Goal: Find specific page/section: Find specific page/section

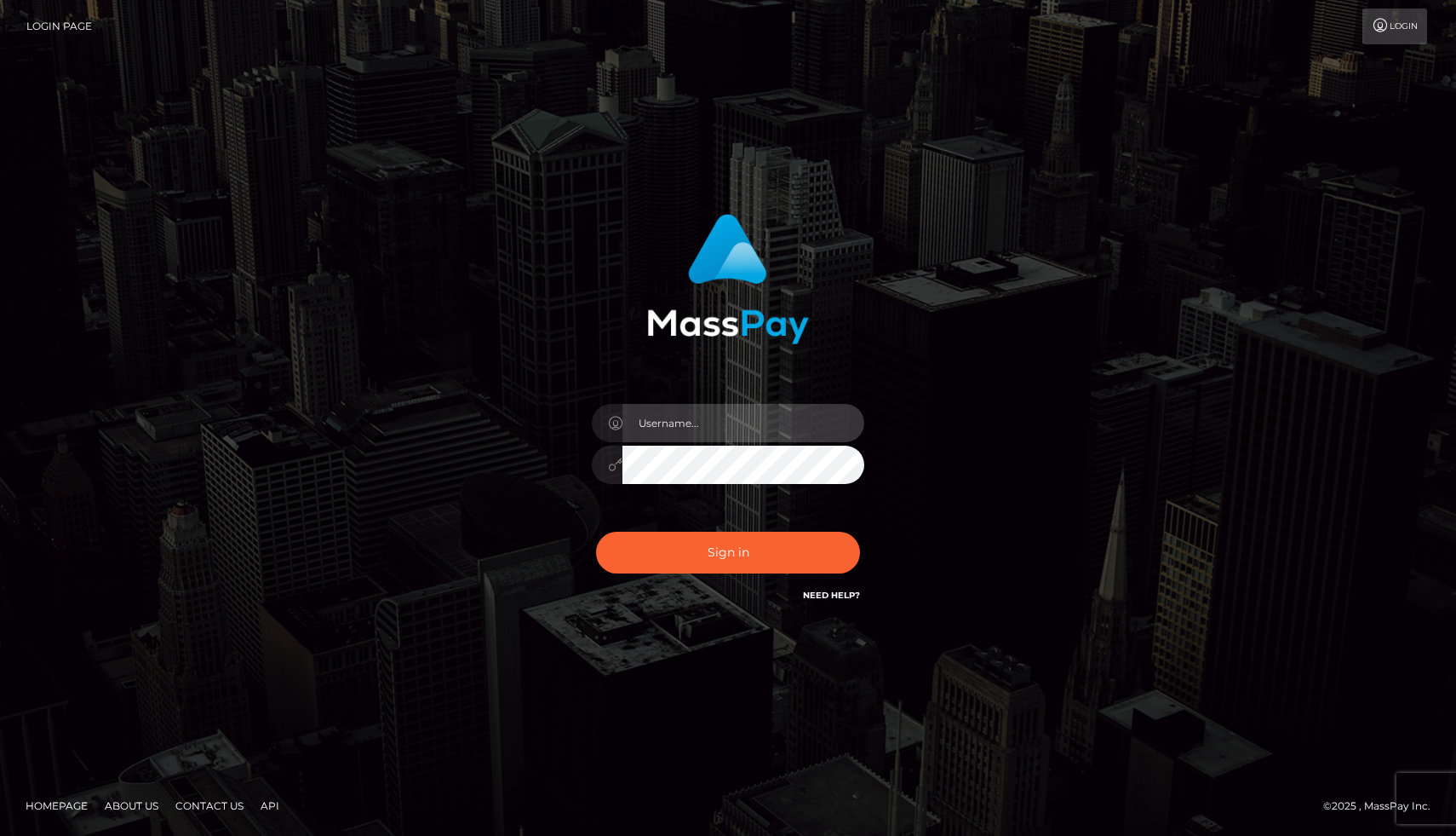
type input "joel.whop"
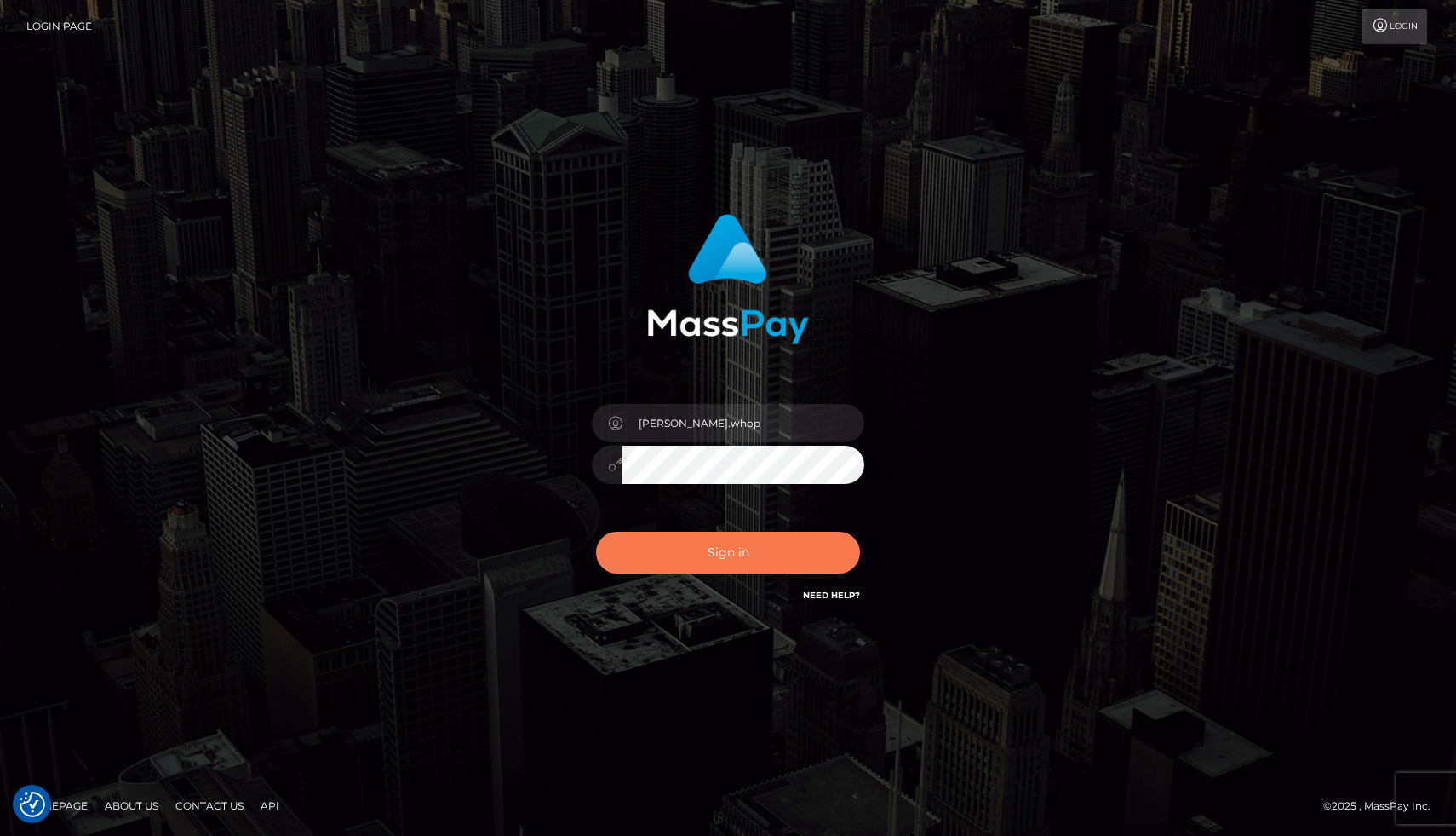
click at [737, 553] on button "Sign in" at bounding box center [728, 552] width 264 height 41
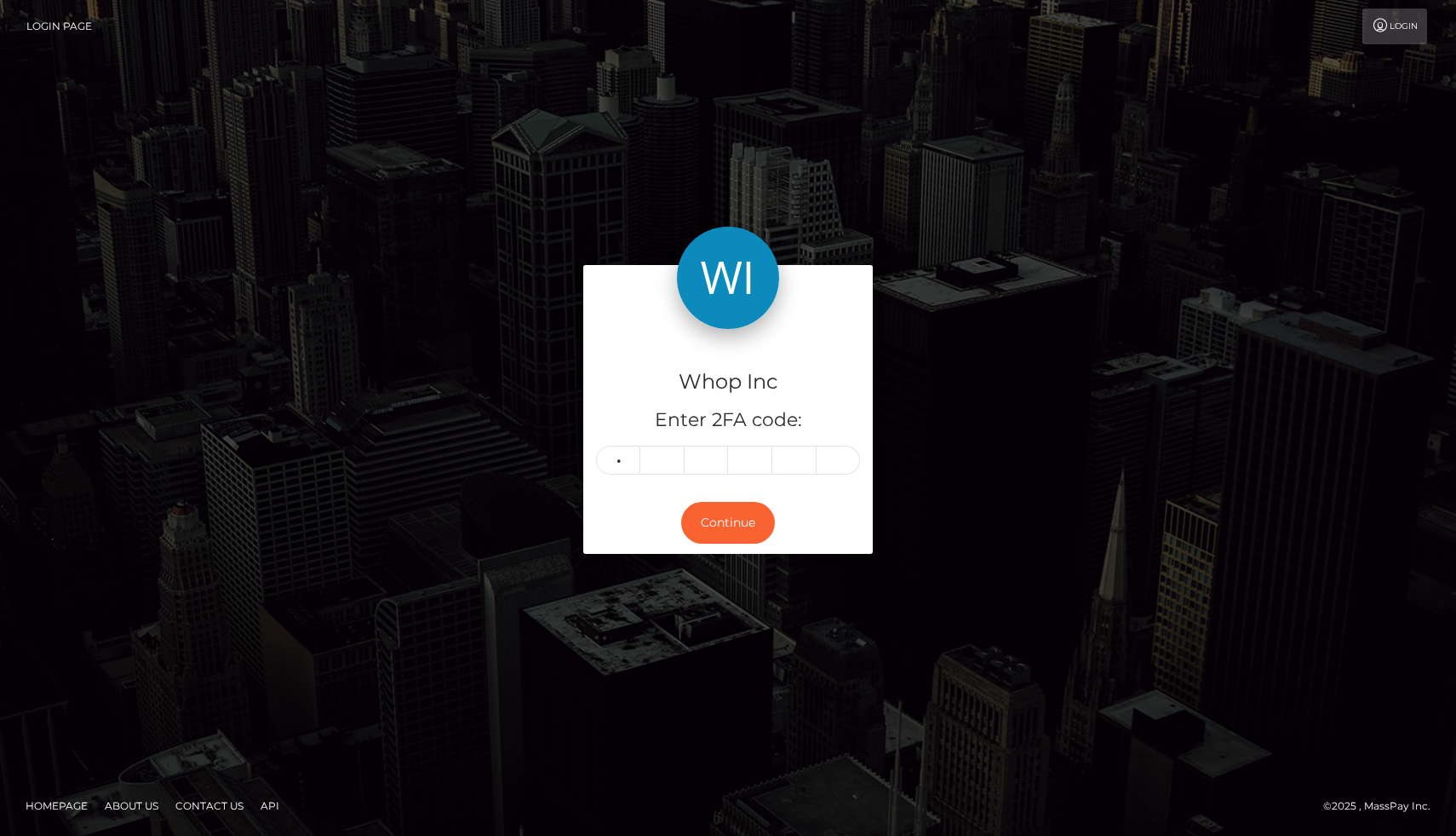
type input "2"
type input "1"
type input "0"
type input "2"
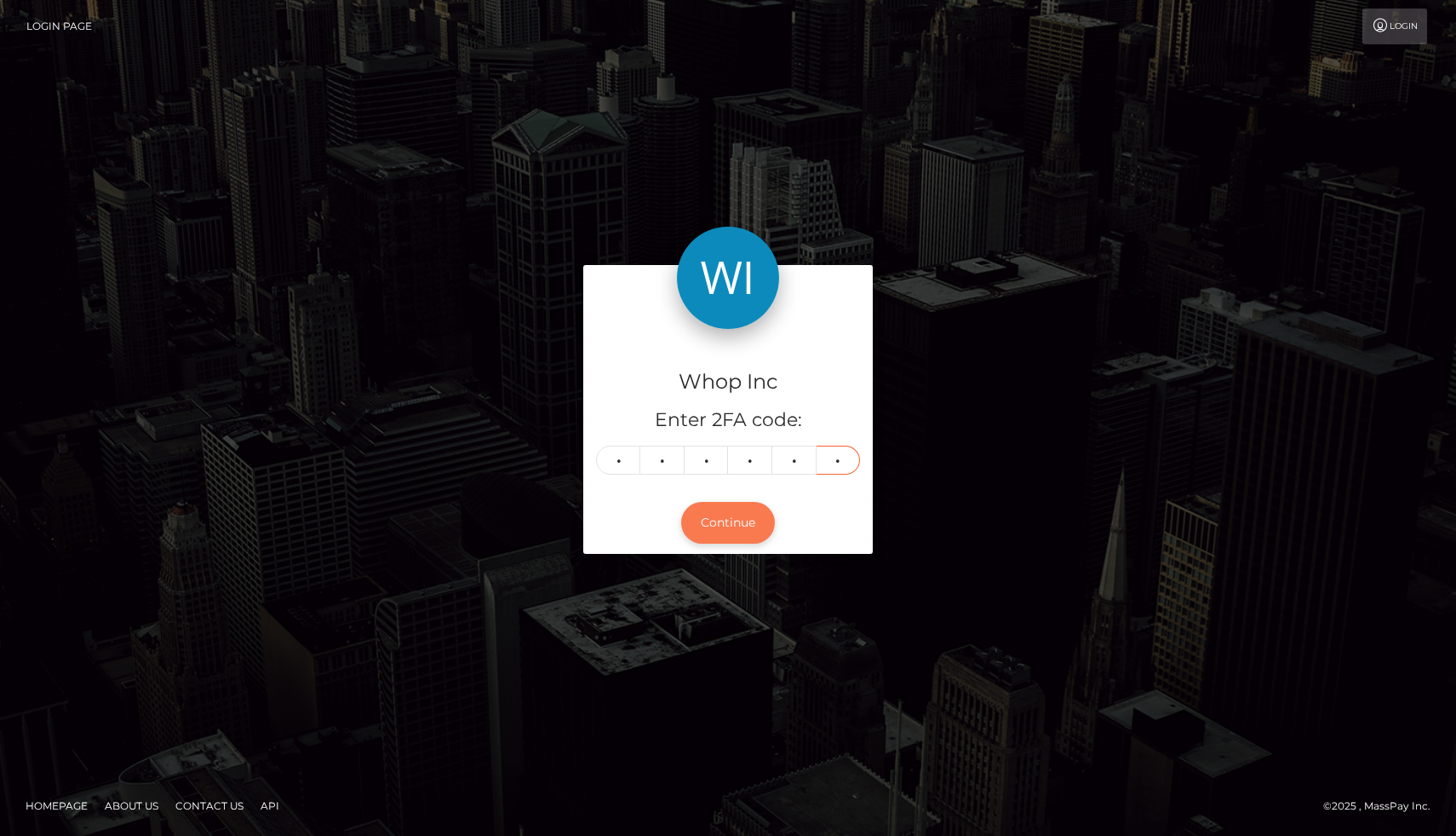
type input "4"
click at [709, 522] on button "Continue" at bounding box center [728, 522] width 94 height 41
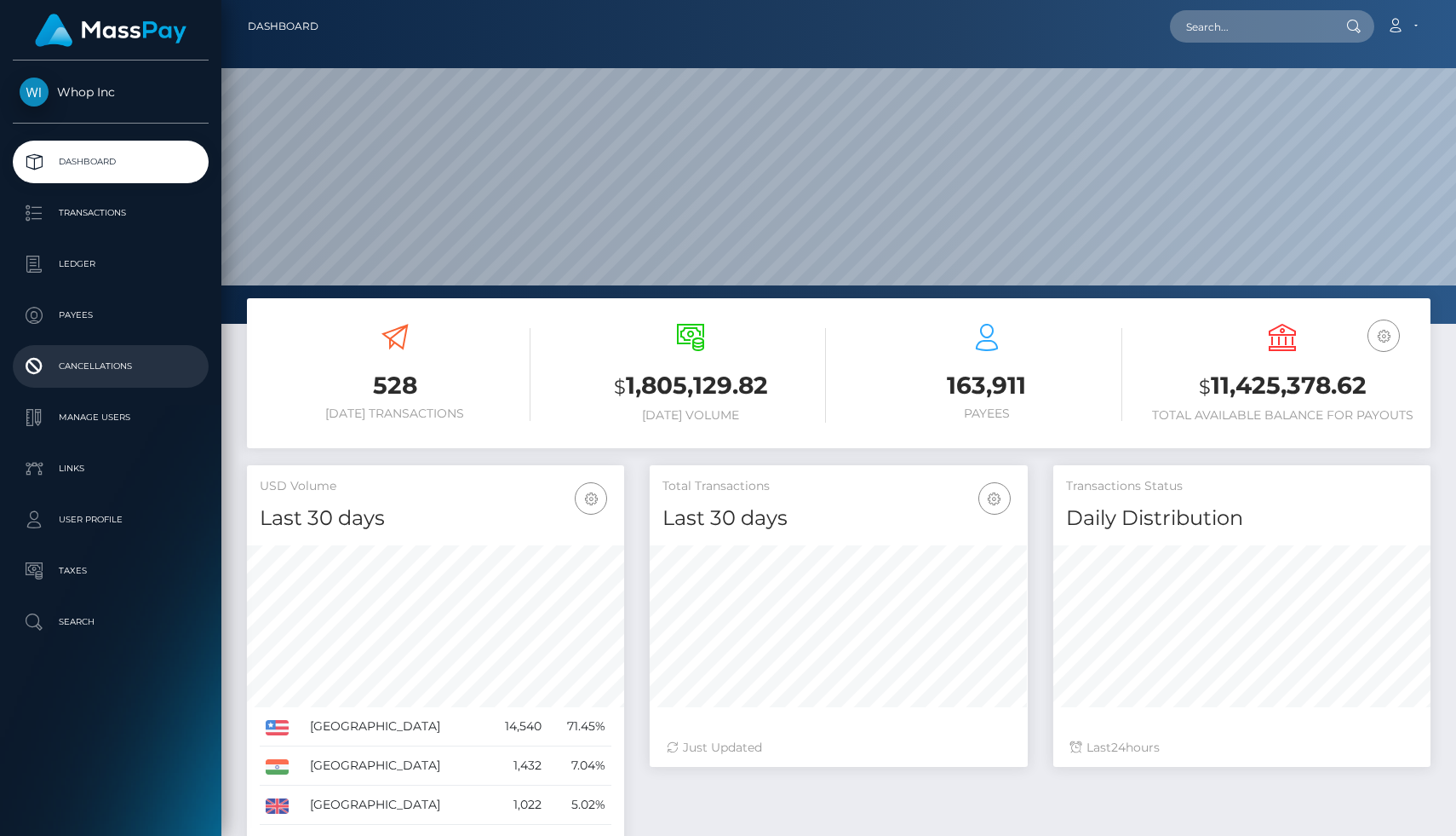
click at [79, 372] on p "Cancellations" at bounding box center [110, 366] width 182 height 26
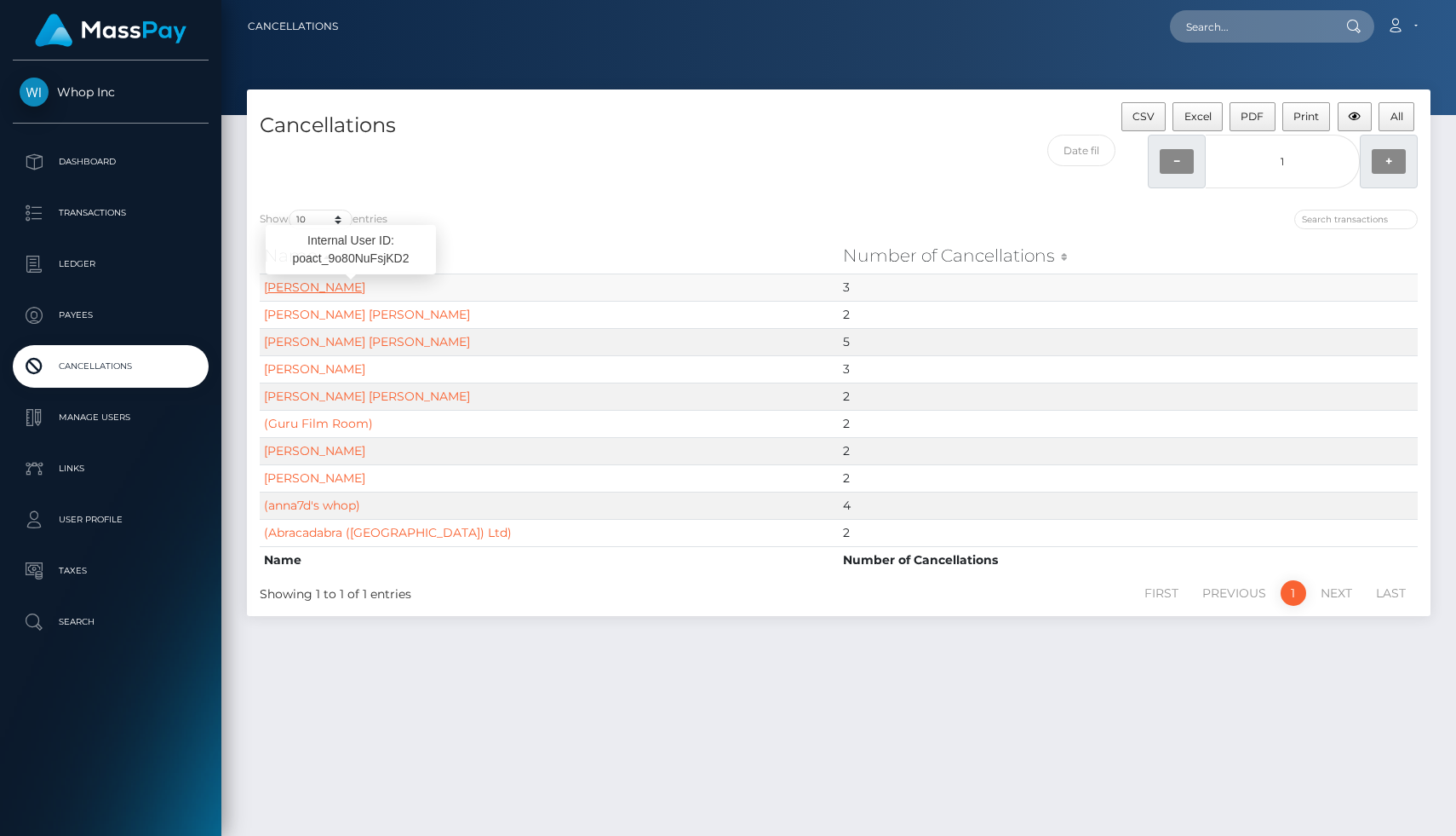
click at [365, 280] on link "DEANNA MICHELE SHAFFER" at bounding box center [315, 286] width 101 height 16
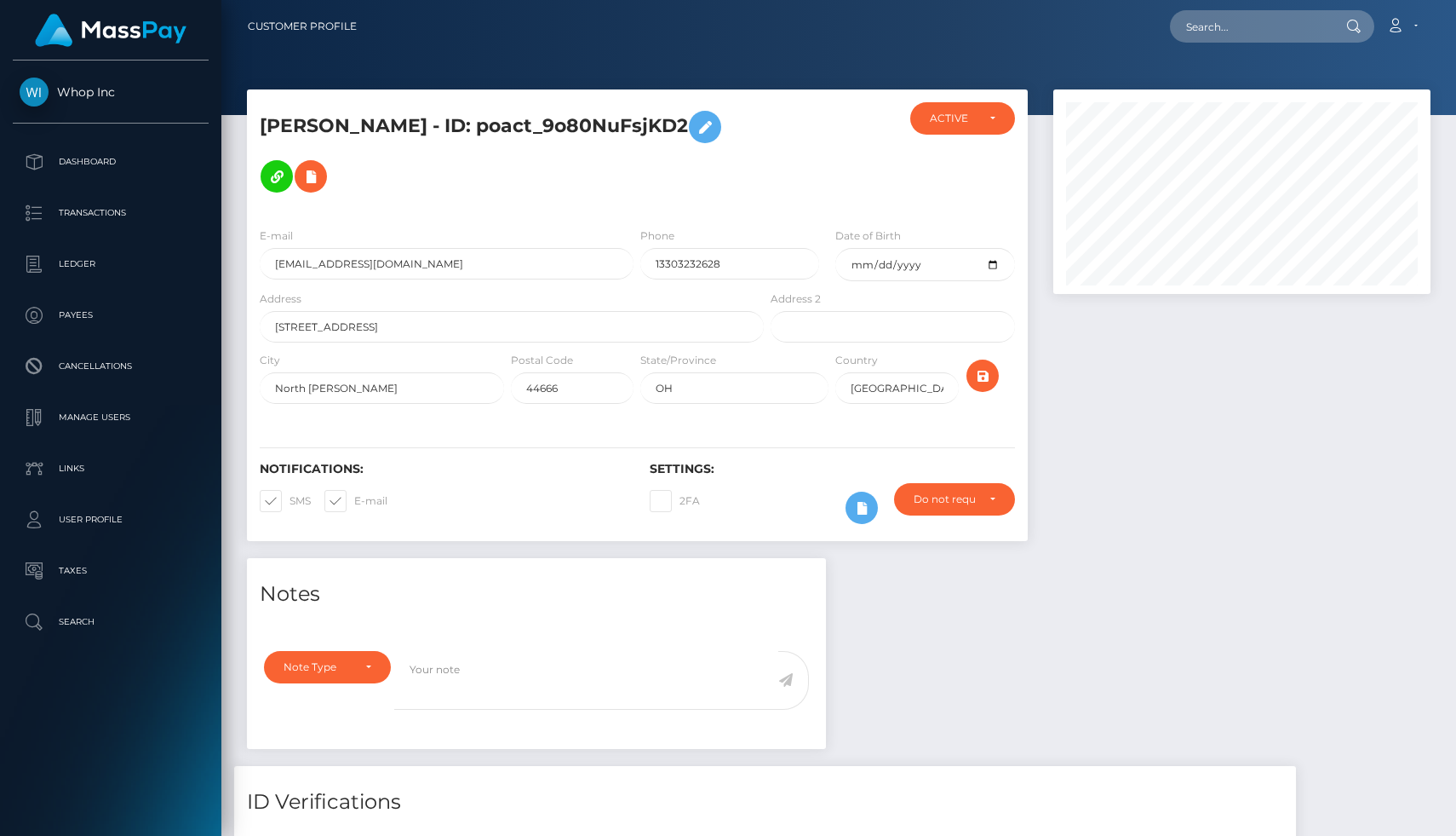
scroll to position [204, 377]
